Goal: Task Accomplishment & Management: Use online tool/utility

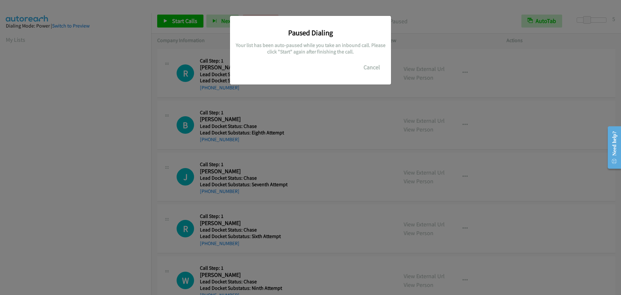
scroll to position [68, 0]
click at [369, 66] on button "Cancel" at bounding box center [372, 67] width 29 height 13
click at [371, 67] on button "Cancel" at bounding box center [372, 67] width 29 height 13
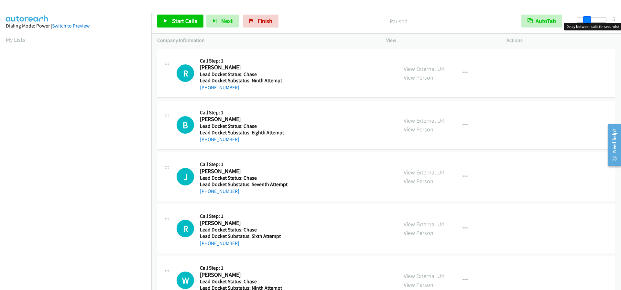
drag, startPoint x: 577, startPoint y: 19, endPoint x: 587, endPoint y: 21, distance: 10.4
click at [587, 21] on span at bounding box center [587, 20] width 8 height 8
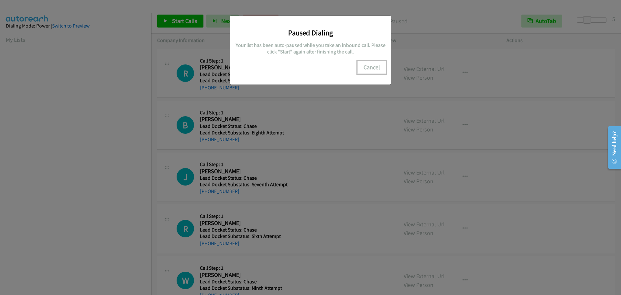
click at [360, 65] on button "Cancel" at bounding box center [372, 67] width 29 height 13
click at [365, 66] on button "Cancel" at bounding box center [372, 67] width 29 height 13
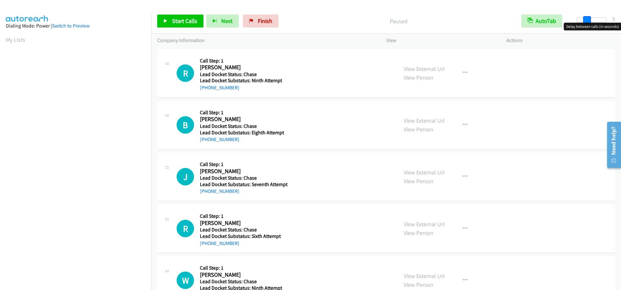
drag, startPoint x: 577, startPoint y: 18, endPoint x: 586, endPoint y: 19, distance: 9.7
click at [586, 19] on span at bounding box center [587, 20] width 8 height 8
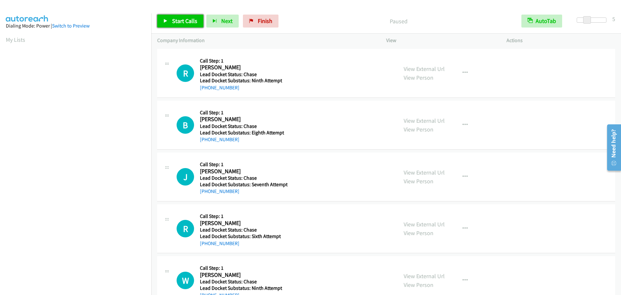
click at [180, 25] on link "Start Calls" at bounding box center [180, 21] width 46 height 13
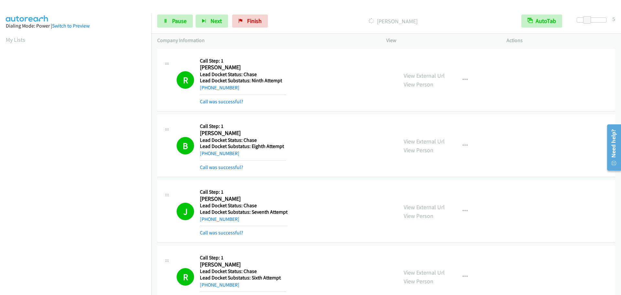
scroll to position [68, 0]
click at [180, 22] on span "Pause" at bounding box center [179, 20] width 15 height 7
